Goal: Information Seeking & Learning: Learn about a topic

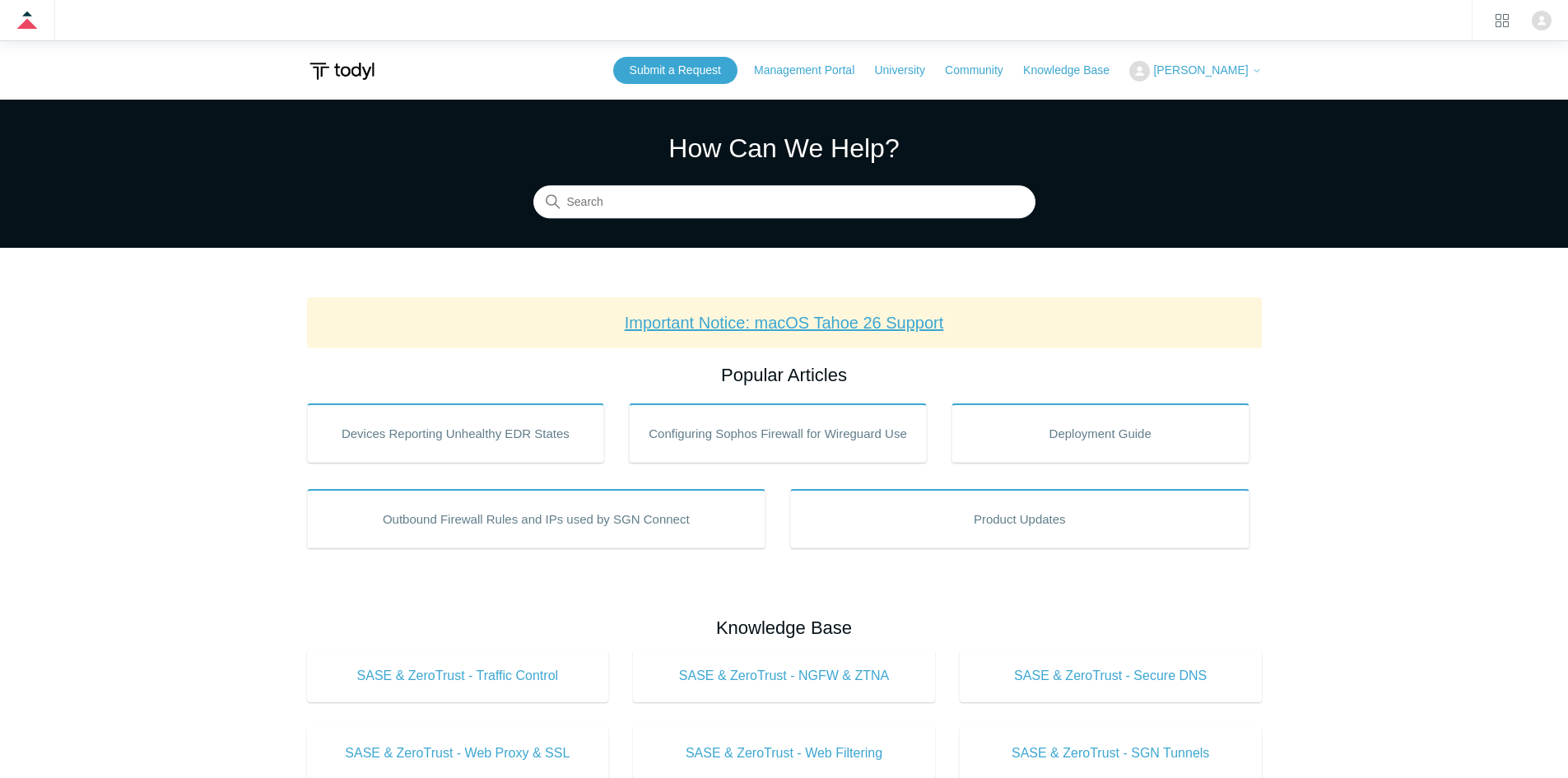
click at [825, 327] on link "Important Notice: macOS Tahoe 26 Support" at bounding box center [785, 323] width 320 height 18
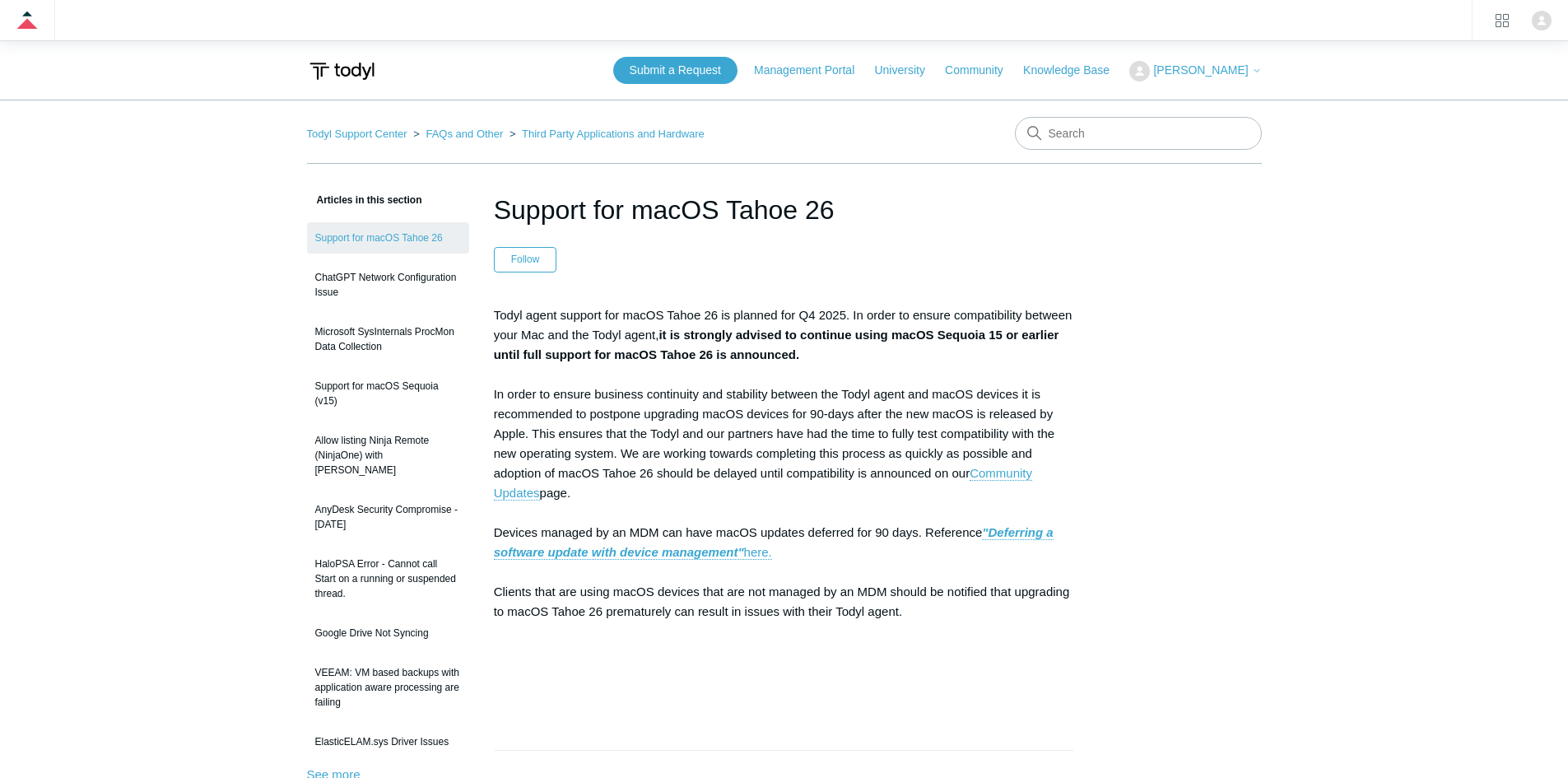
drag, startPoint x: 805, startPoint y: 555, endPoint x: 638, endPoint y: 294, distance: 309.9
click at [642, 303] on article "Support for macOS Tahoe 26 Follow Not yet followed by anyone Todyl agent suppor…" at bounding box center [784, 725] width 630 height 1071
drag, startPoint x: 636, startPoint y: 288, endPoint x: 608, endPoint y: 287, distance: 28.0
click at [632, 287] on article "Support for macOS Tahoe 26 Follow Not yet followed by anyone Todyl agent suppor…" at bounding box center [784, 725] width 630 height 1071
drag, startPoint x: 804, startPoint y: 345, endPoint x: 1018, endPoint y: 353, distance: 214.1
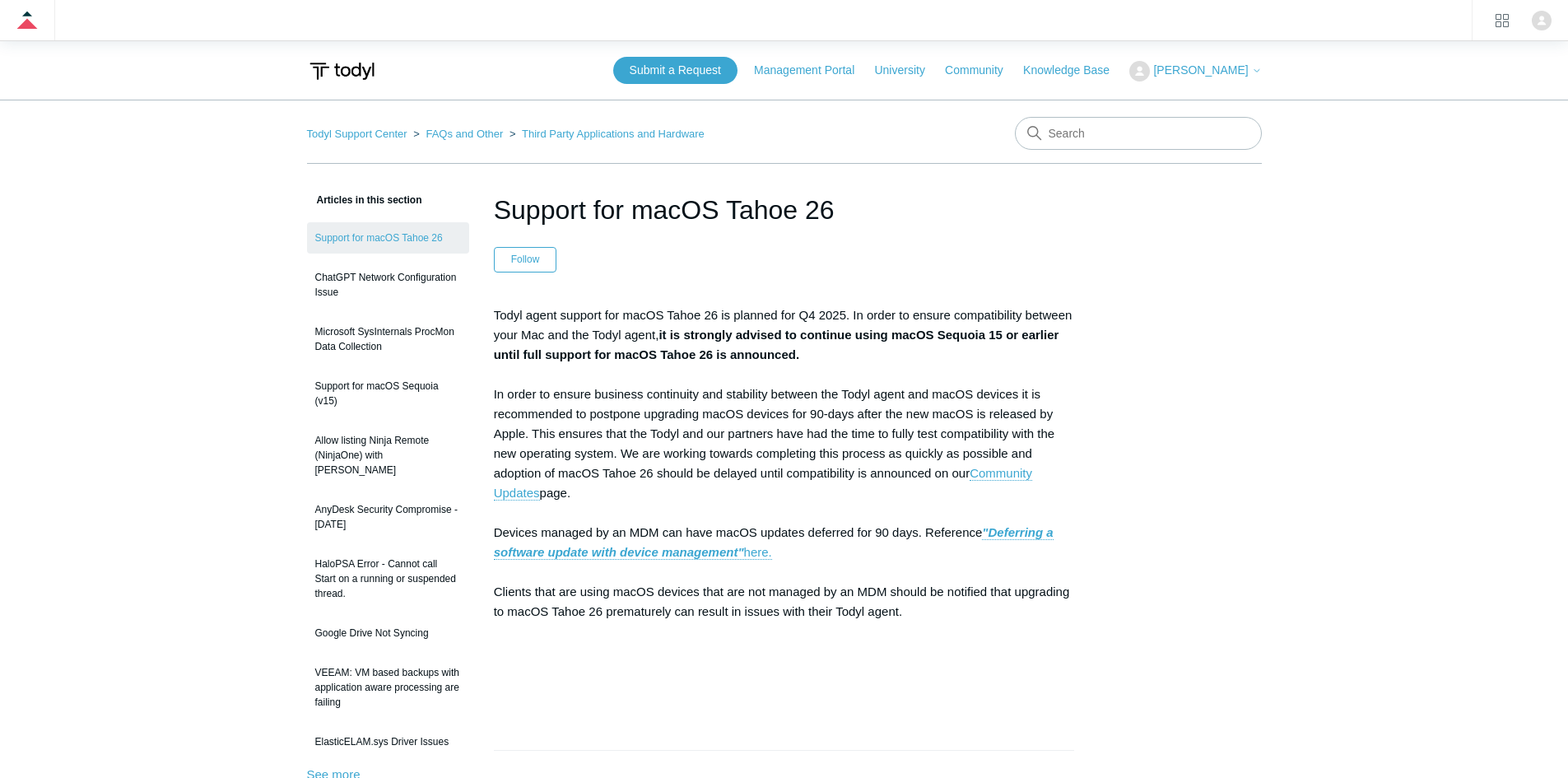
click at [1023, 338] on p "Todyl agent support for macOS Tahoe 26 is planned for Q4 2025. In order to ensu…" at bounding box center [784, 503] width 581 height 395
click at [1018, 353] on p "Todyl agent support for macOS Tahoe 26 is planned for Q4 2025. In order to ensu…" at bounding box center [784, 503] width 581 height 395
drag, startPoint x: 853, startPoint y: 376, endPoint x: 500, endPoint y: 309, distance: 359.3
click at [500, 309] on p "Todyl agent support for macOS Tahoe 26 is planned for Q4 2025. In order to ensu…" at bounding box center [784, 503] width 581 height 395
click at [500, 308] on p "Todyl agent support for macOS Tahoe 26 is planned for Q4 2025. In order to ensu…" at bounding box center [784, 503] width 581 height 395
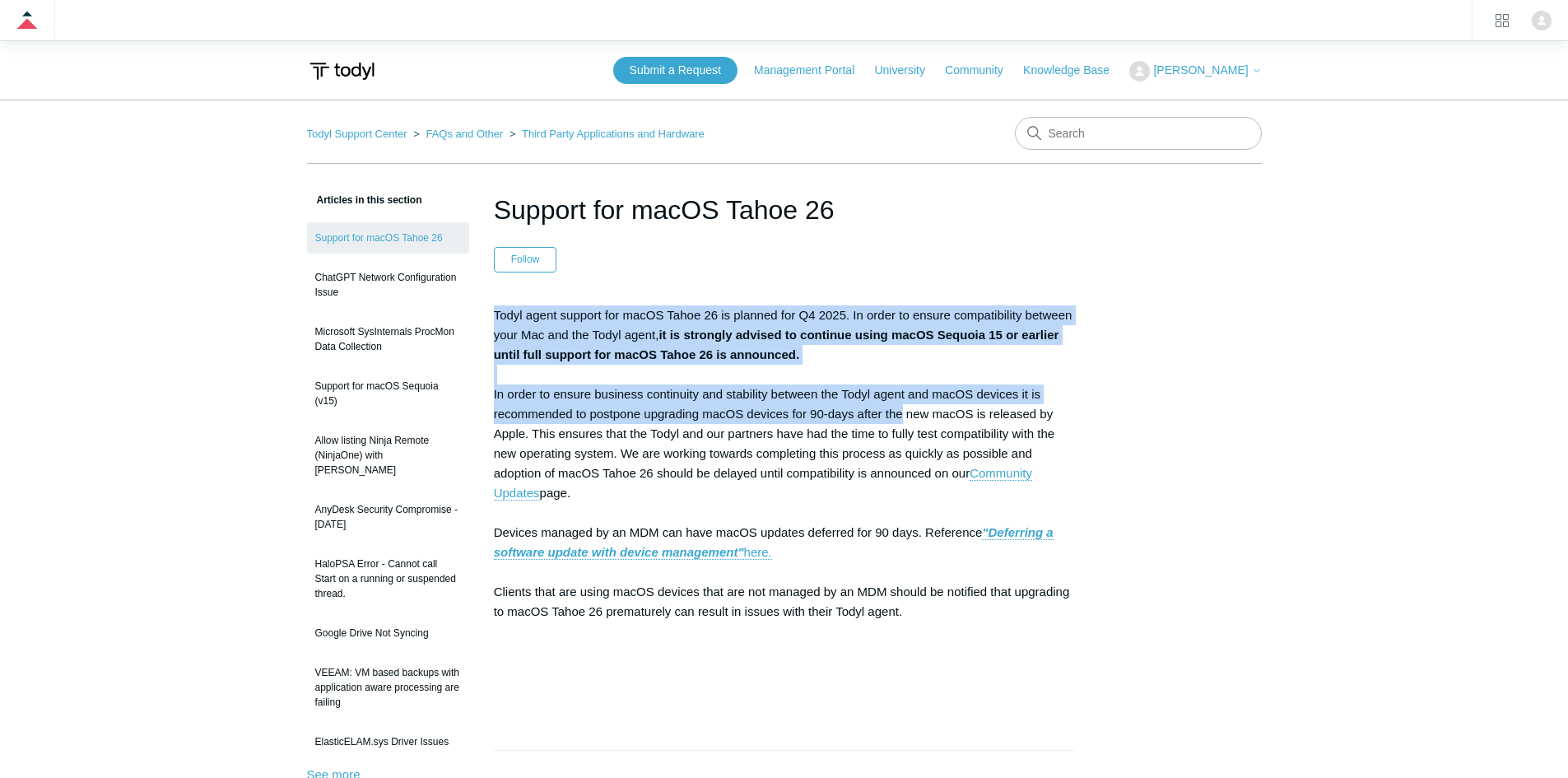
drag, startPoint x: 500, startPoint y: 309, endPoint x: 889, endPoint y: 422, distance: 405.1
click at [889, 422] on p "Todyl agent support for macOS Tahoe 26 is planned for Q4 2025. In order to ensu…" at bounding box center [784, 503] width 581 height 395
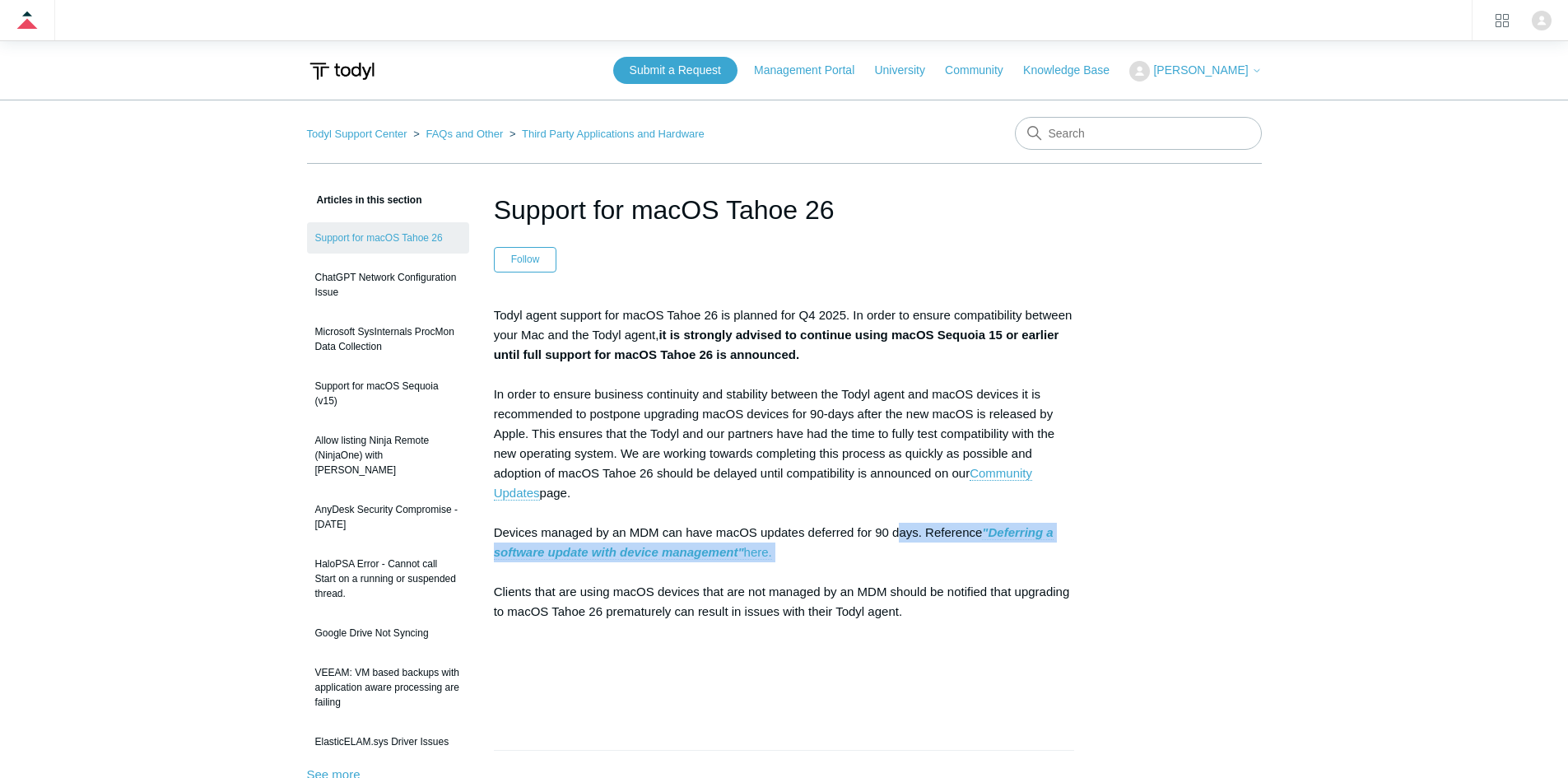
drag, startPoint x: 898, startPoint y: 530, endPoint x: 1085, endPoint y: 571, distance: 191.4
click at [1085, 571] on article "Support for macOS Tahoe 26 Follow Not yet followed by anyone Todyl agent suppor…" at bounding box center [784, 725] width 630 height 1071
click at [1064, 573] on p "Todyl agent support for macOS Tahoe 26 is planned for Q4 2025. In order to ensu…" at bounding box center [784, 503] width 581 height 395
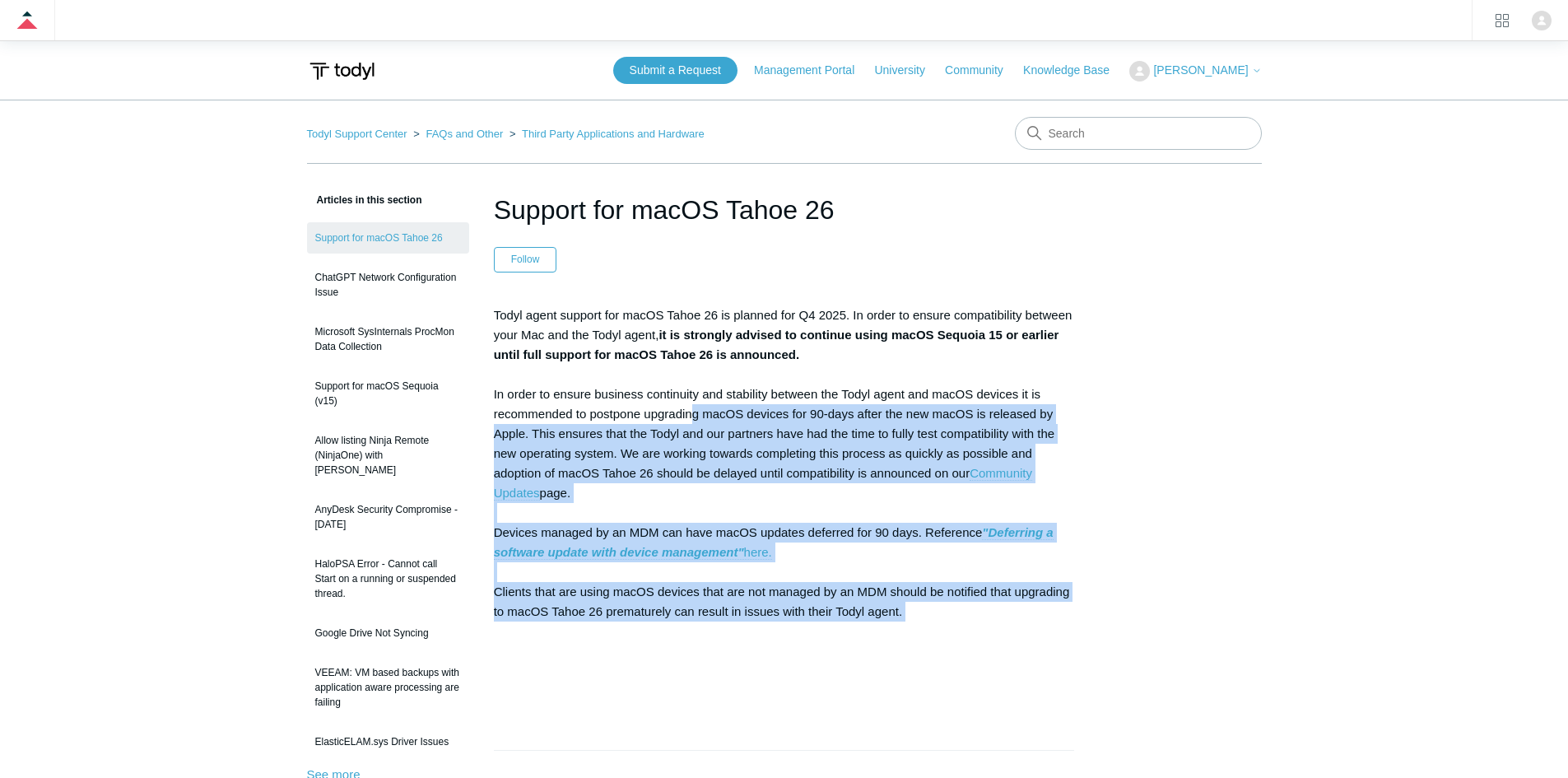
drag, startPoint x: 791, startPoint y: 593, endPoint x: 687, endPoint y: 389, distance: 229.0
click at [689, 402] on p "Todyl agent support for macOS Tahoe 26 is planned for Q4 2025. In order to ensu…" at bounding box center [784, 503] width 581 height 395
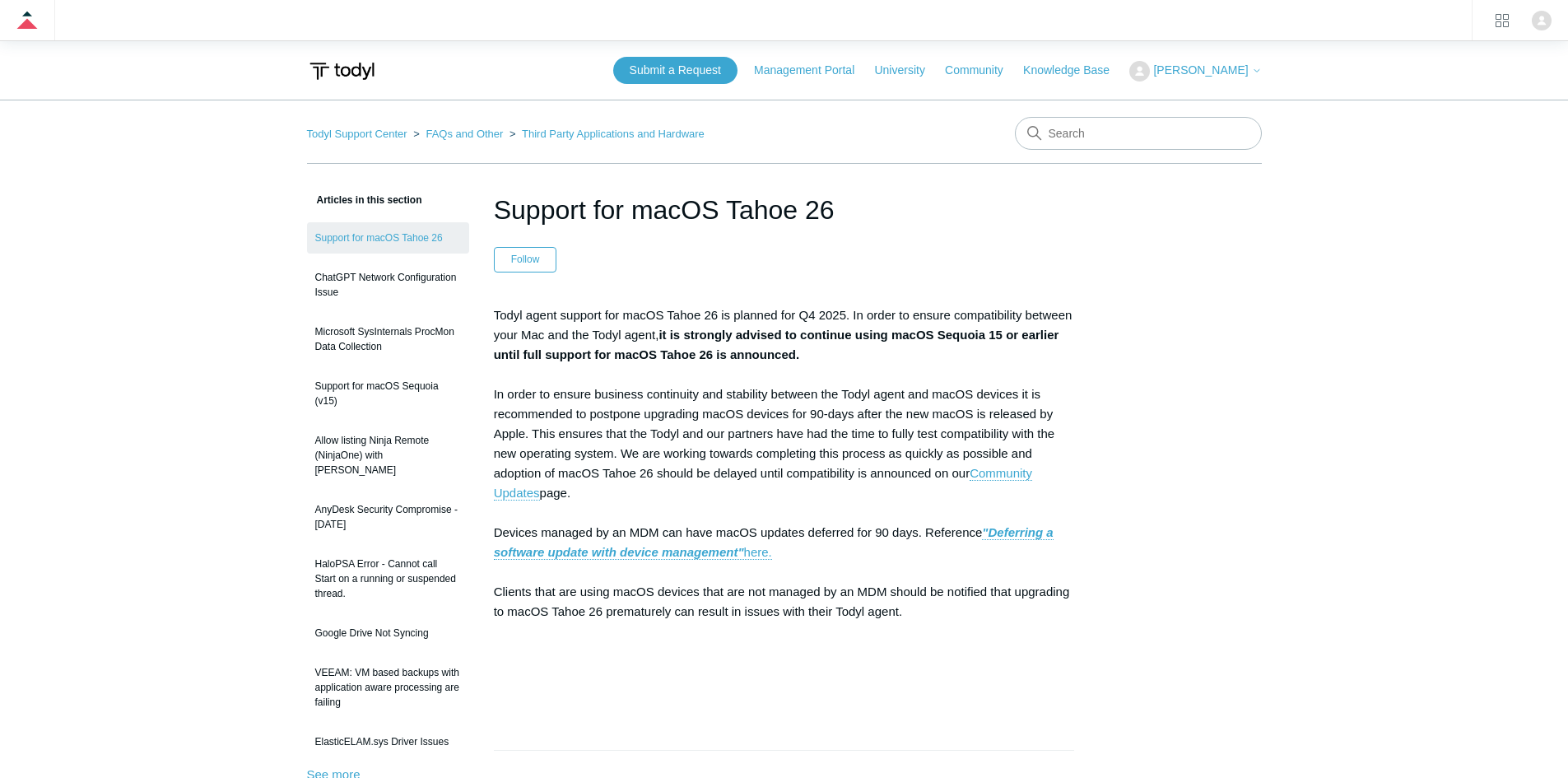
click at [697, 382] on p "Todyl agent support for macOS Tahoe 26 is planned for Q4 2025. In order to ensu…" at bounding box center [784, 503] width 581 height 395
drag, startPoint x: 812, startPoint y: 489, endPoint x: 747, endPoint y: 414, distance: 99.2
click at [747, 414] on p "Todyl agent support for macOS Tahoe 26 is planned for Q4 2025. In order to ensu…" at bounding box center [784, 503] width 581 height 395
click at [746, 412] on p "Todyl agent support for macOS Tahoe 26 is planned for Q4 2025. In order to ensu…" at bounding box center [784, 503] width 581 height 395
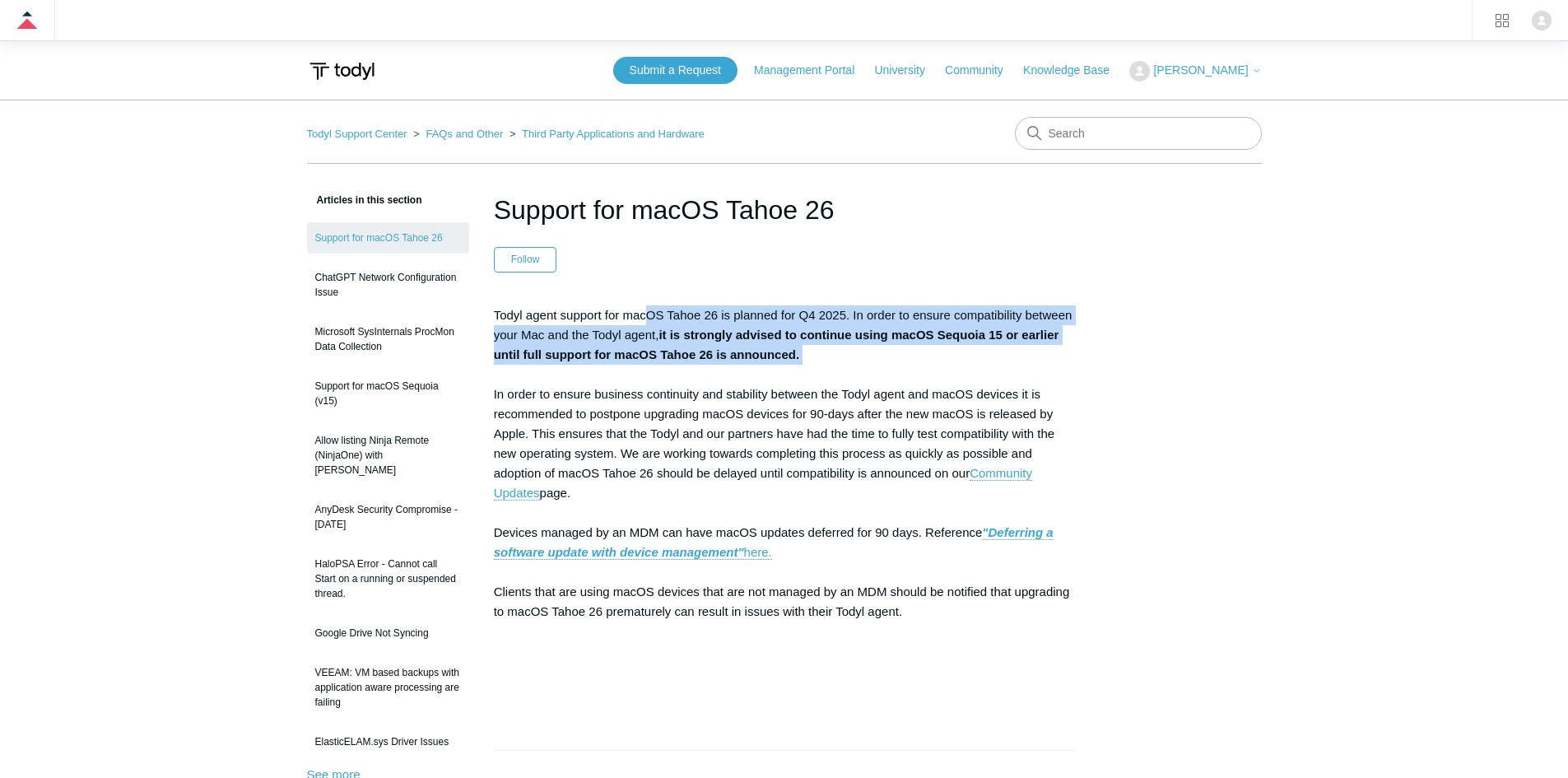
drag, startPoint x: 791, startPoint y: 371, endPoint x: 638, endPoint y: 277, distance: 179.6
click at [638, 277] on article "Support for macOS Tahoe 26 Follow Not yet followed by anyone Todyl agent suppor…" at bounding box center [784, 725] width 630 height 1071
click at [679, 307] on p "Todyl agent support for macOS Tahoe 26 is planned for Q4 2025. In order to ensu…" at bounding box center [784, 503] width 581 height 395
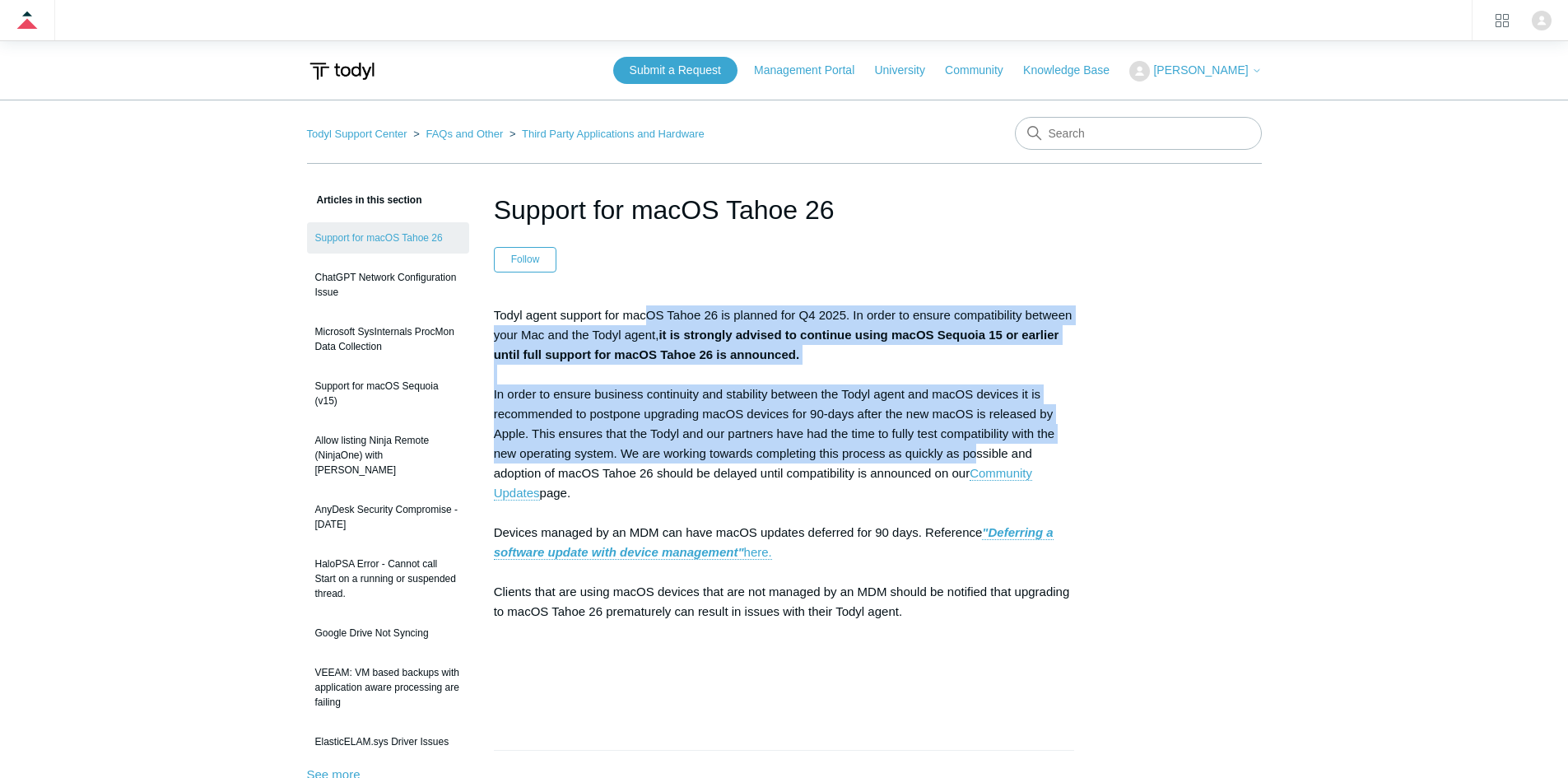
drag, startPoint x: 648, startPoint y: 299, endPoint x: 975, endPoint y: 459, distance: 364.0
click at [975, 459] on article "Support for macOS Tahoe 26 Follow Not yet followed by anyone Todyl agent suppor…" at bounding box center [784, 725] width 630 height 1071
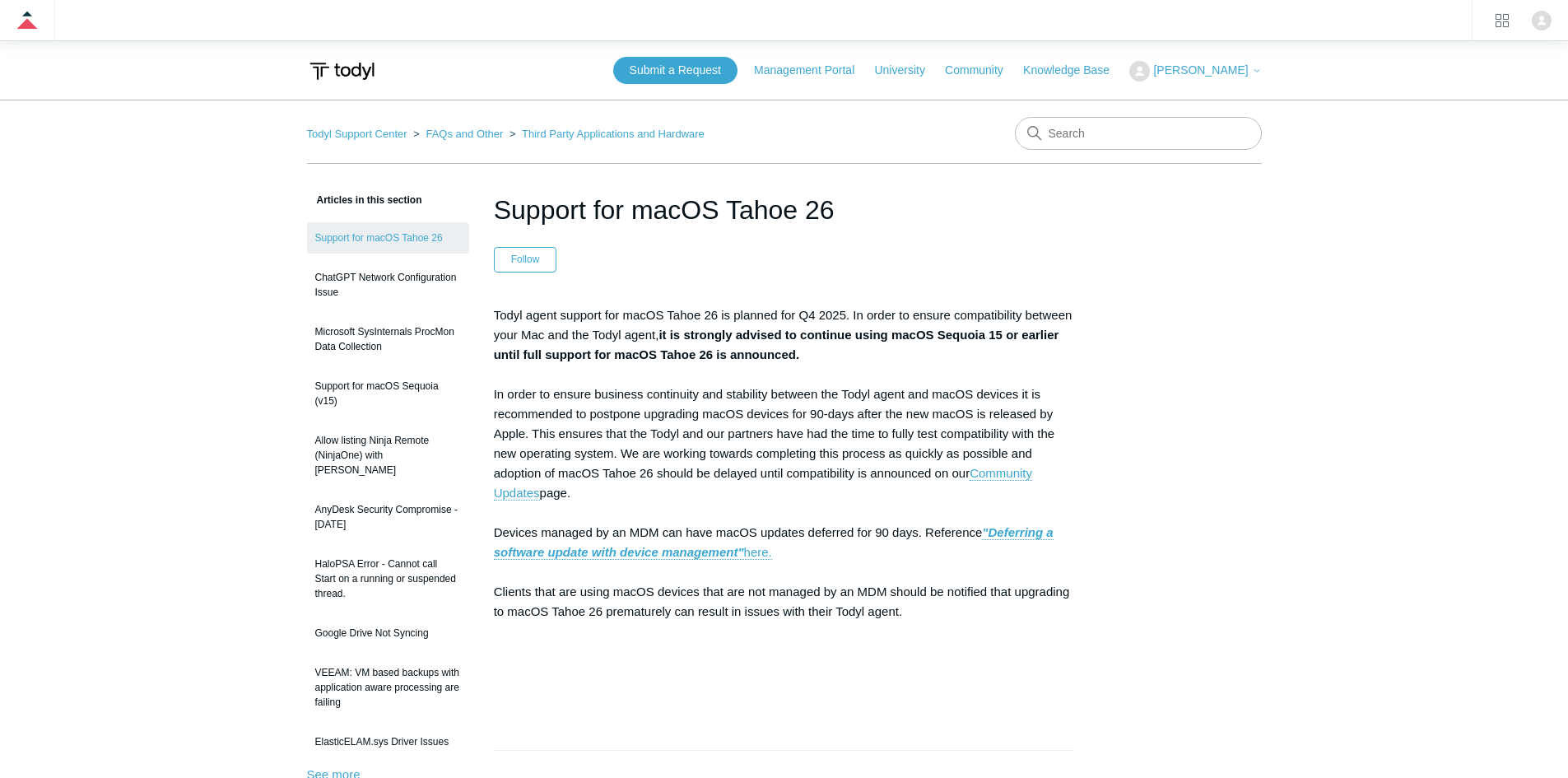
click at [773, 469] on p "Todyl agent support for macOS Tahoe 26 is planned for Q4 2025. In order to ensu…" at bounding box center [784, 503] width 581 height 395
drag, startPoint x: 675, startPoint y: 217, endPoint x: 750, endPoint y: 187, distance: 80.8
click at [750, 187] on div "Todyl Support Center FAQs and Other Third Party Applications and Hardware Artic…" at bounding box center [784, 688] width 955 height 1144
